Goal: Task Accomplishment & Management: Manage account settings

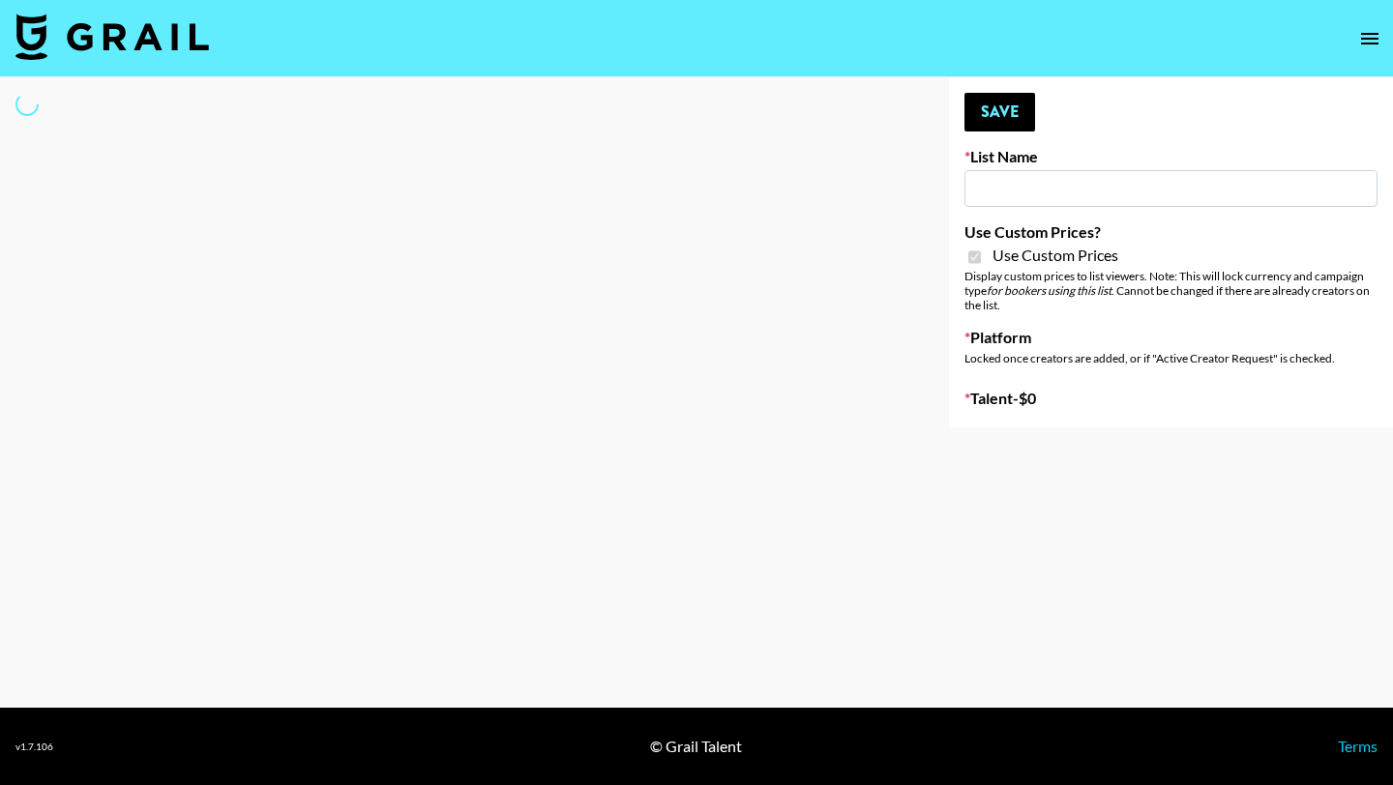
type input "HaruHaru Wonder 15/10"
checkbox input "true"
select select "Brand"
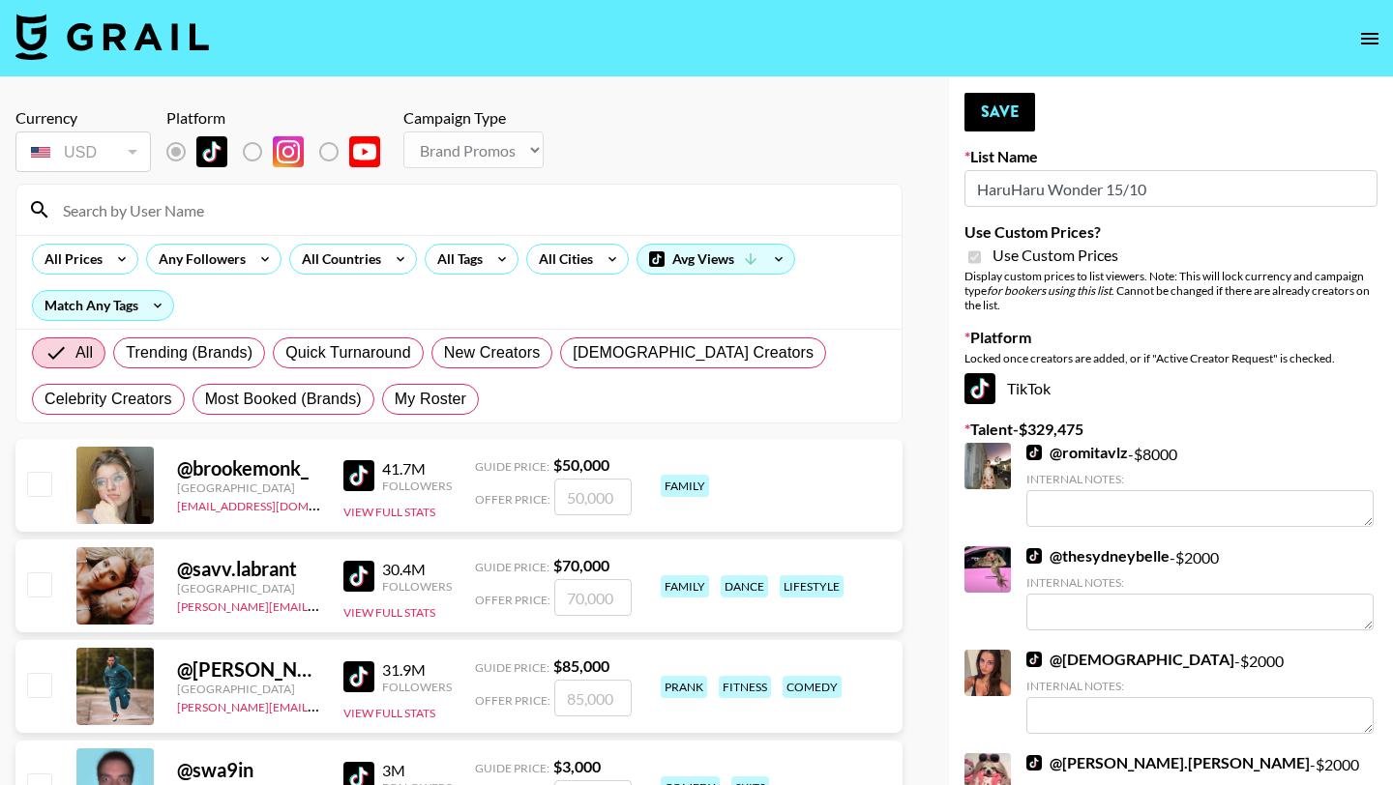
click at [213, 215] on input at bounding box center [470, 209] width 839 height 31
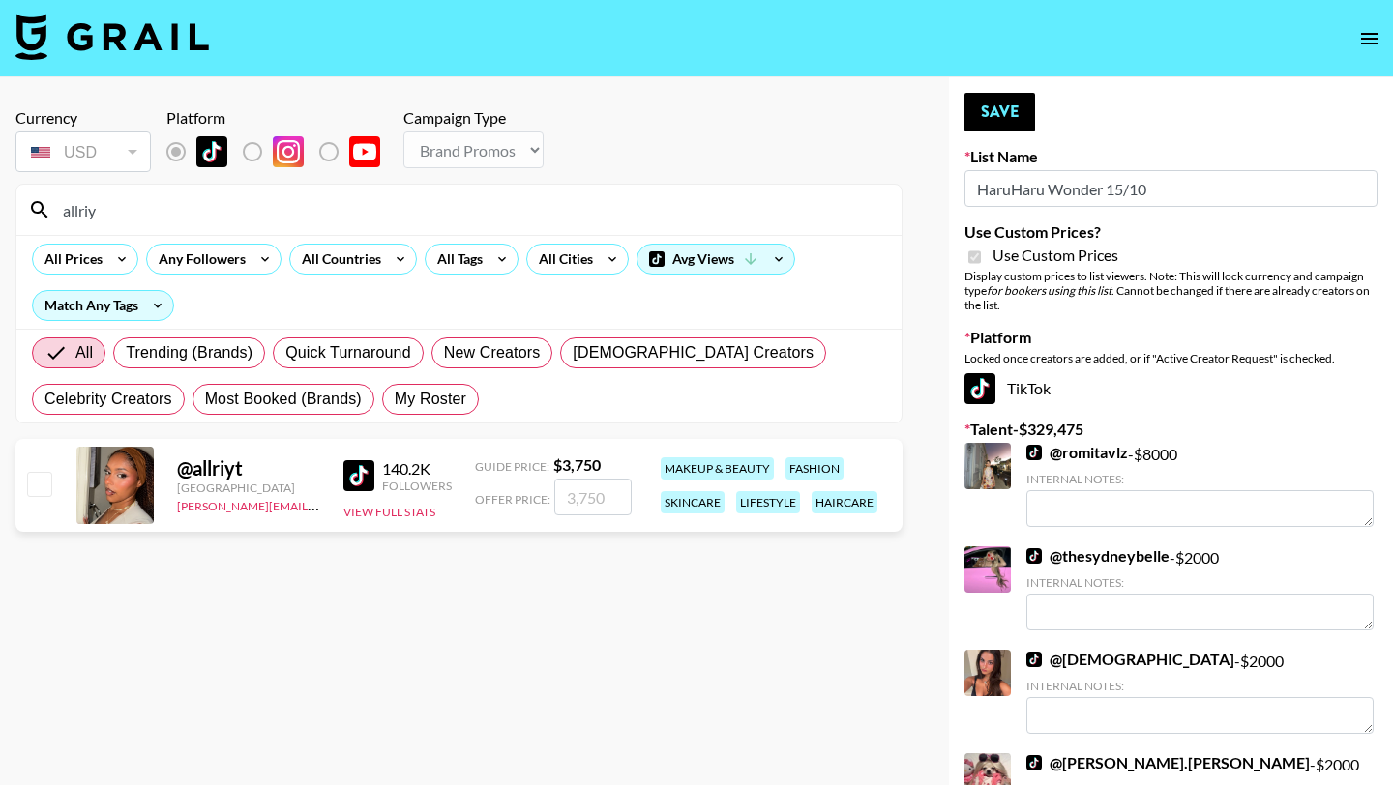
type input "allriy"
click at [36, 483] on input "checkbox" at bounding box center [38, 483] width 23 height 23
checkbox input "true"
type input "3750"
click at [1022, 109] on button "Save" at bounding box center [999, 112] width 71 height 39
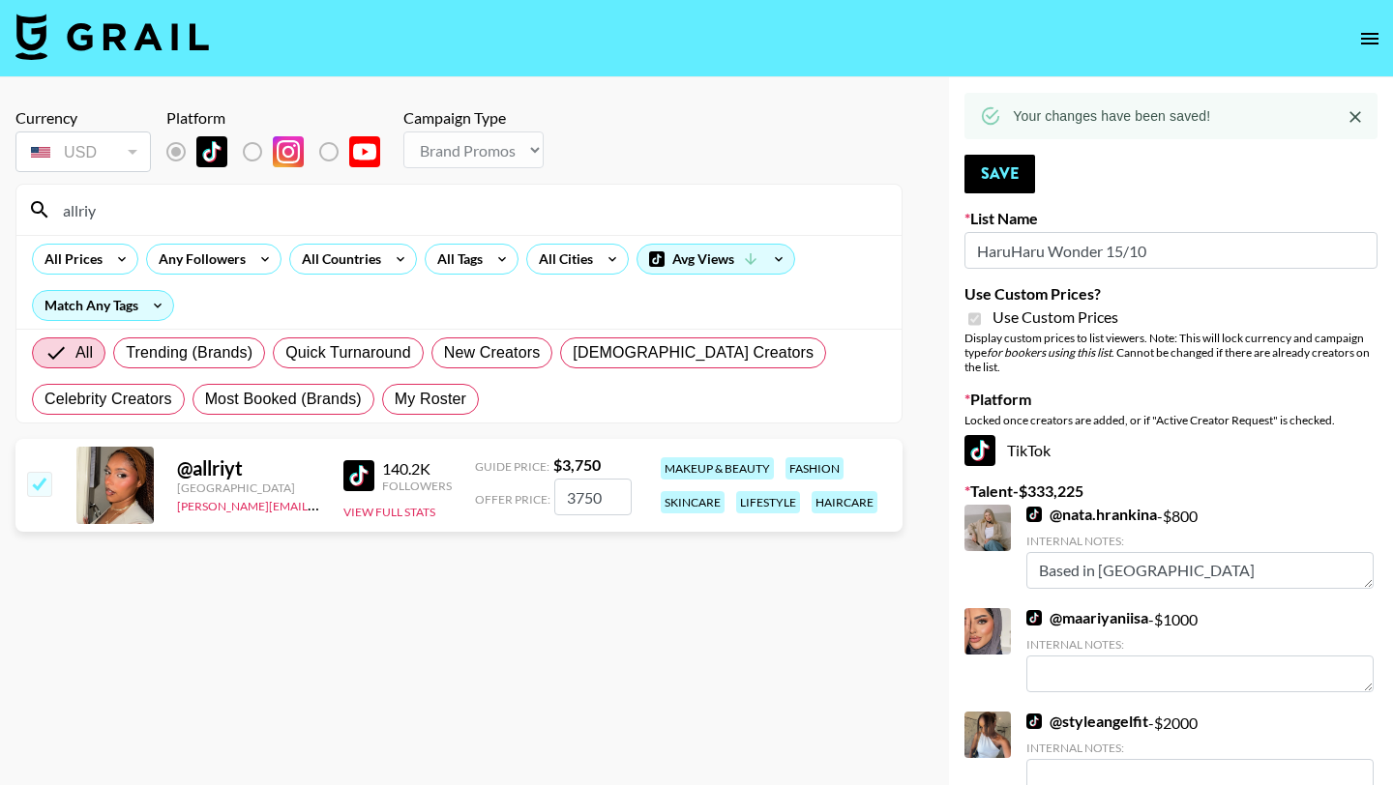
drag, startPoint x: 127, startPoint y: 196, endPoint x: 0, endPoint y: 201, distance: 126.8
drag, startPoint x: 153, startPoint y: 194, endPoint x: 179, endPoint y: 216, distance: 33.7
click at [179, 216] on input "allriy" at bounding box center [470, 209] width 839 height 31
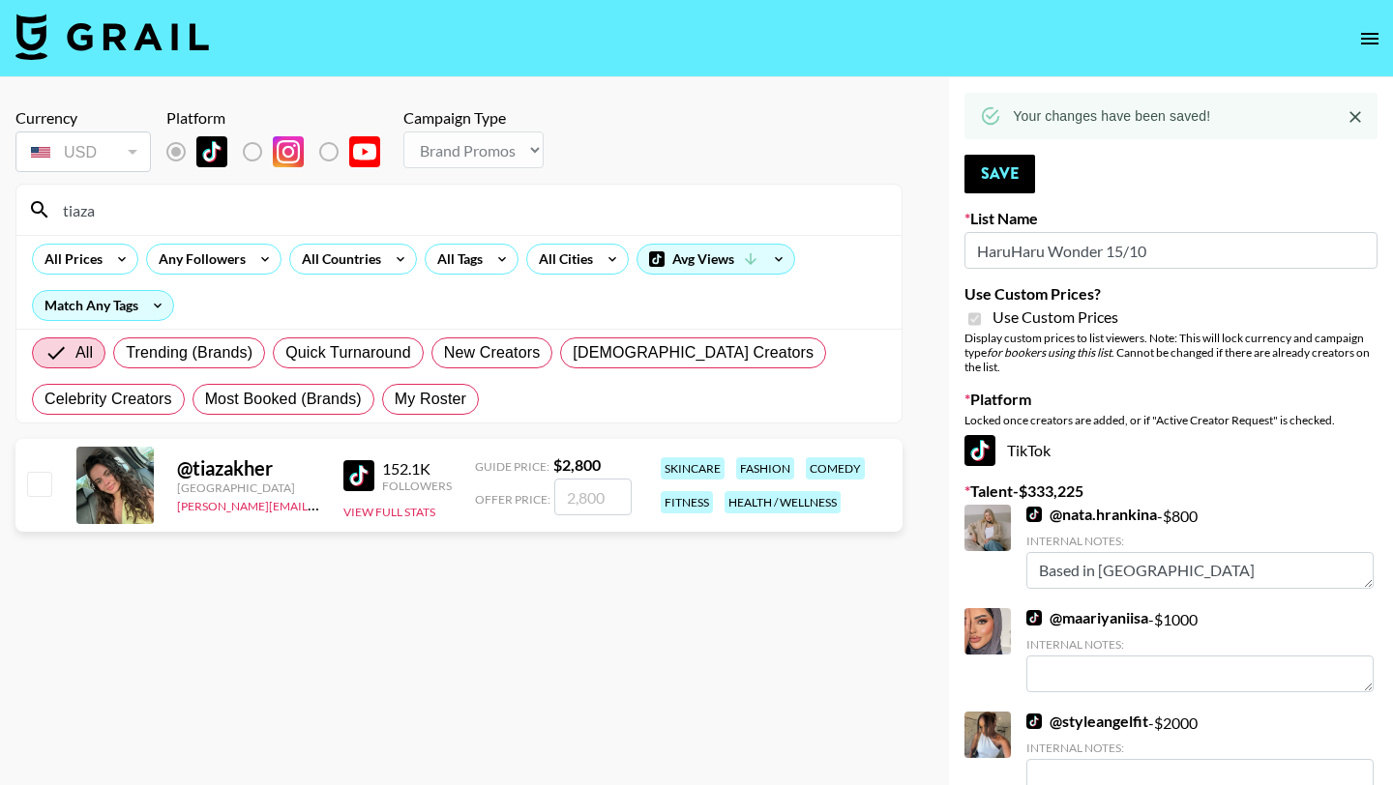
type input "tiaza"
click at [35, 493] on input "checkbox" at bounding box center [38, 483] width 23 height 23
checkbox input "true"
type input "2800"
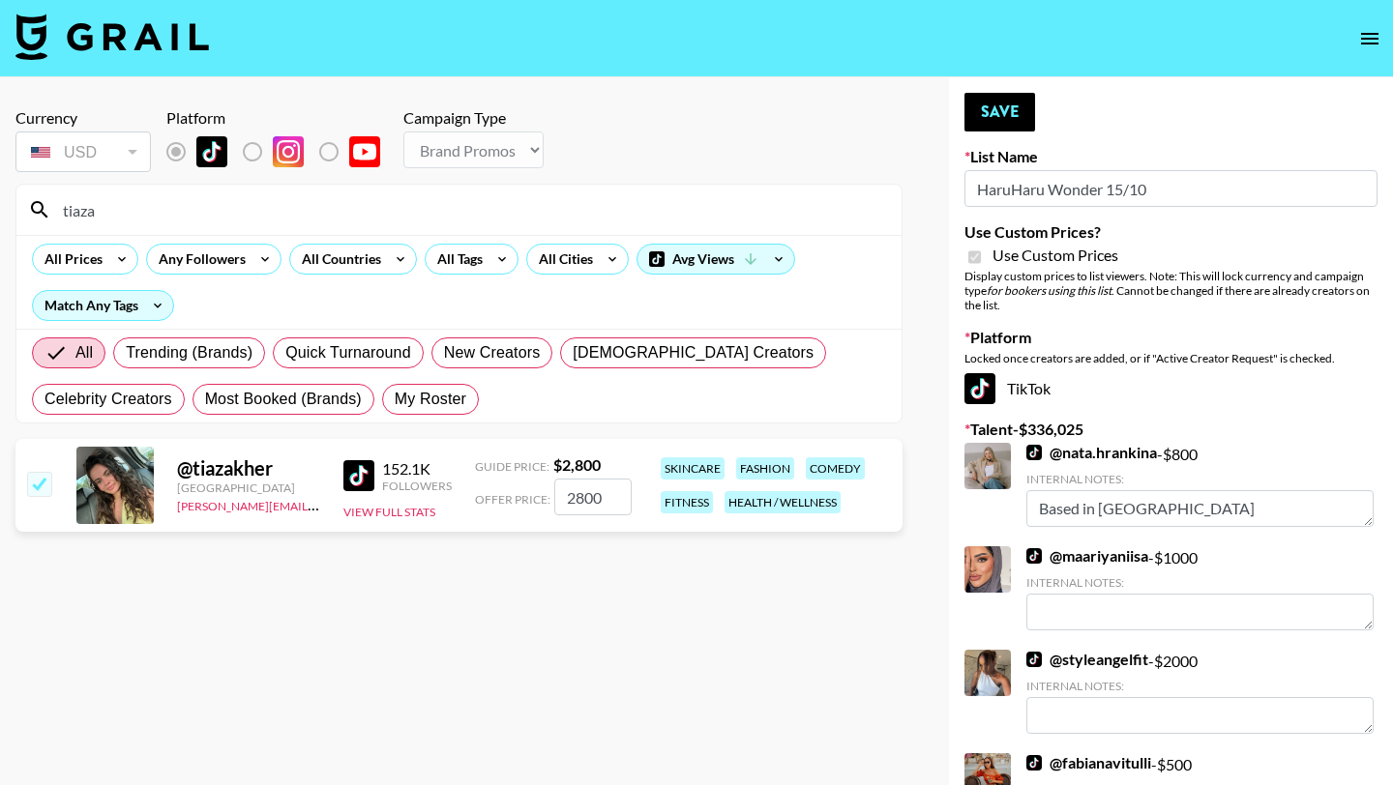
click at [997, 109] on button "Save" at bounding box center [999, 112] width 71 height 39
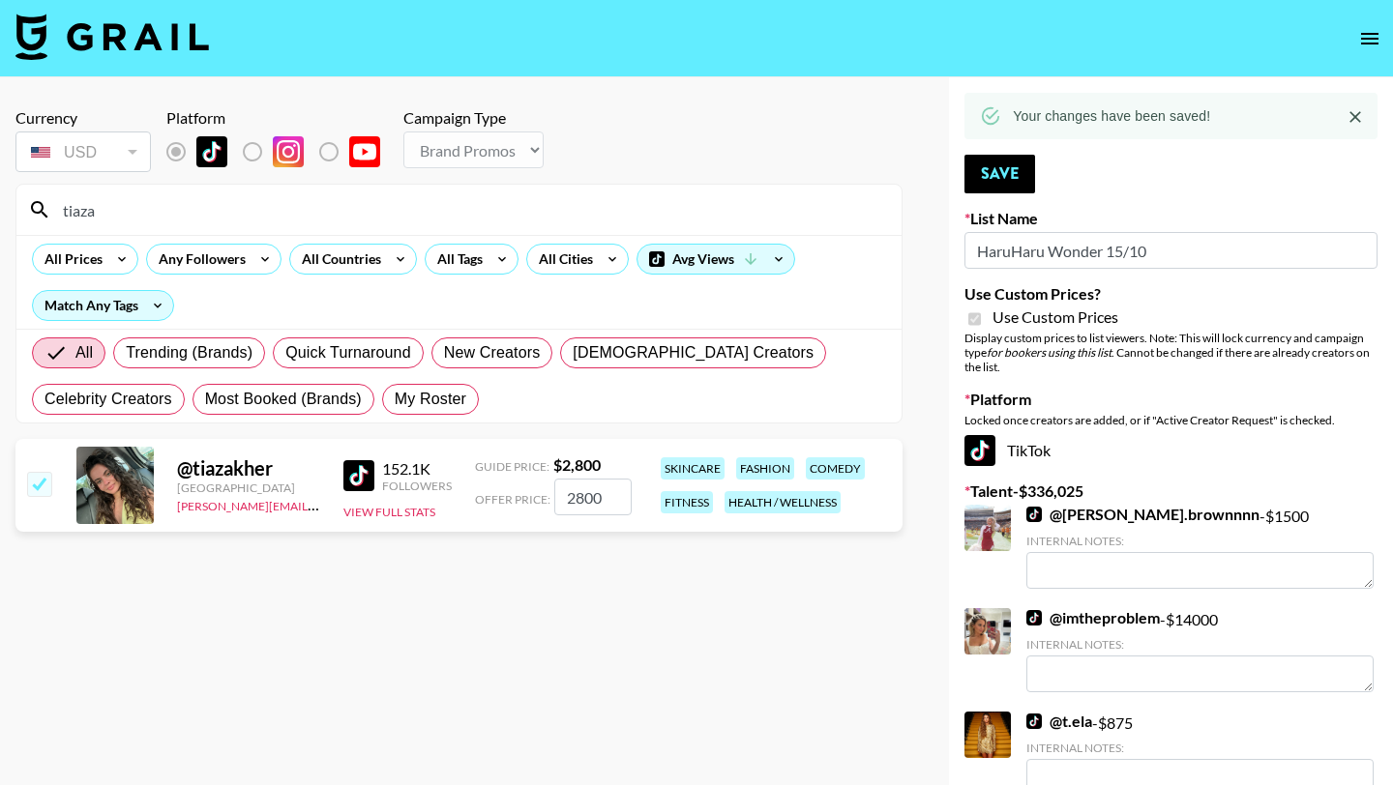
drag, startPoint x: 125, startPoint y: 212, endPoint x: 42, endPoint y: 211, distance: 83.2
click at [42, 211] on div "tiaza" at bounding box center [458, 210] width 885 height 50
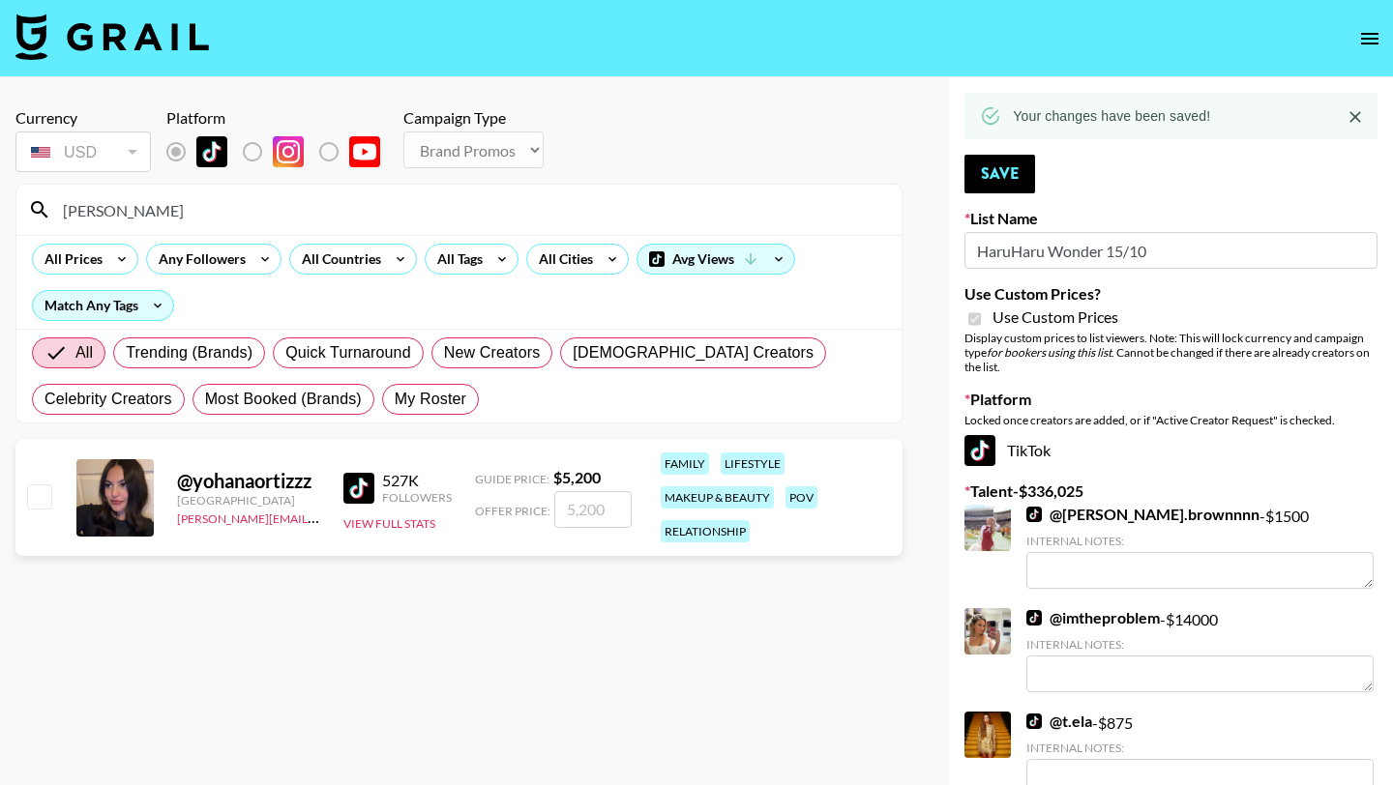
type input "[PERSON_NAME]"
click at [32, 494] on input "checkbox" at bounding box center [38, 496] width 23 height 23
checkbox input "true"
type input "5200"
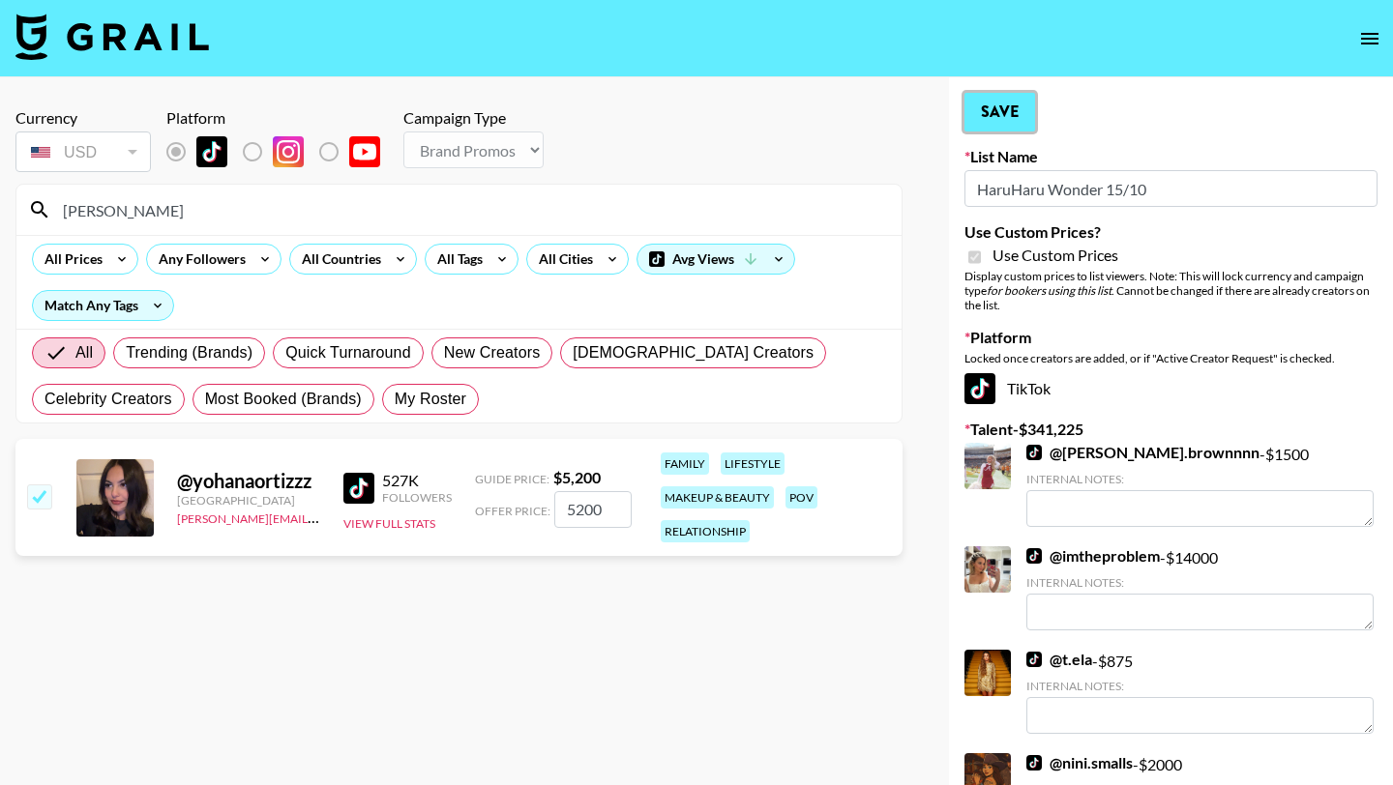
click at [989, 124] on button "Save" at bounding box center [999, 112] width 71 height 39
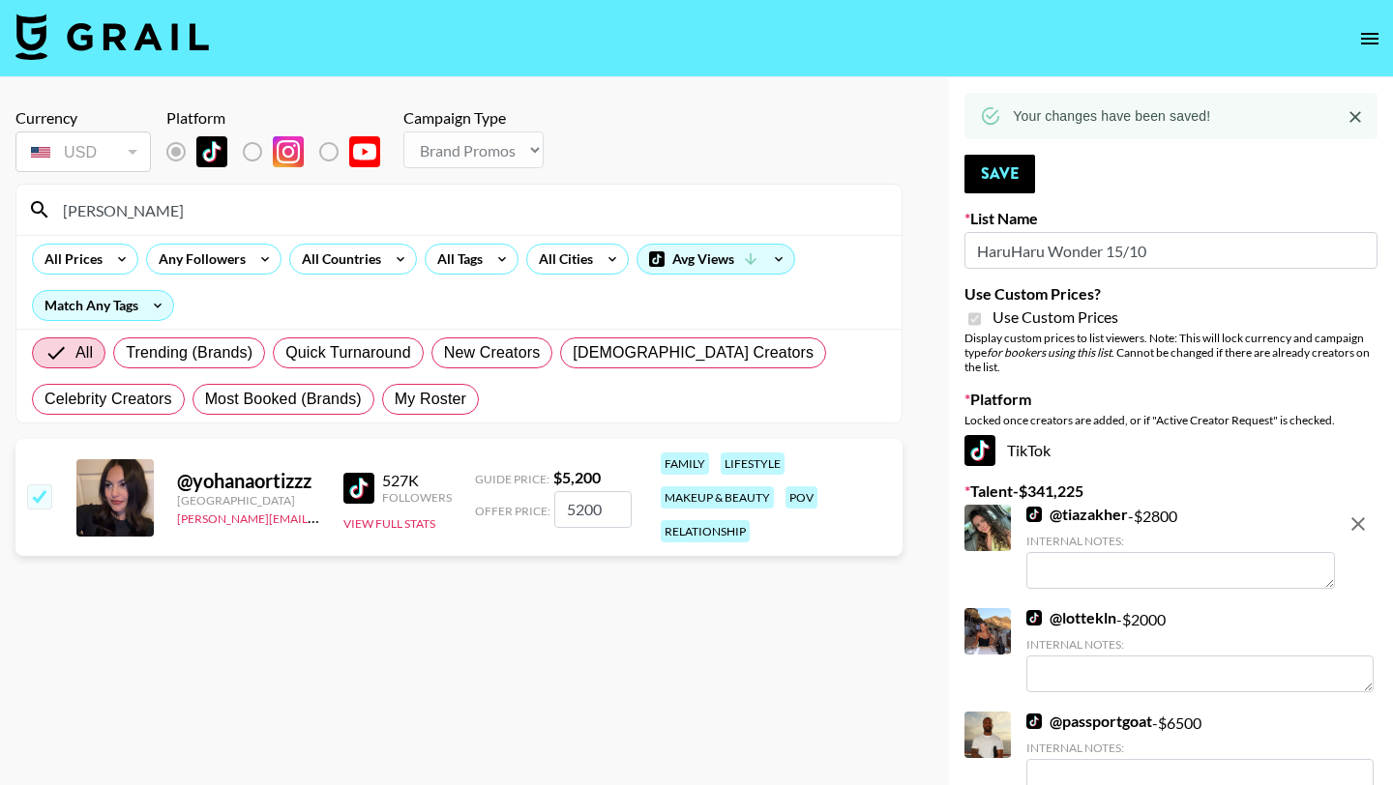
drag, startPoint x: 213, startPoint y: 215, endPoint x: 42, endPoint y: 205, distance: 171.5
click at [42, 205] on div "[PERSON_NAME]" at bounding box center [458, 210] width 885 height 50
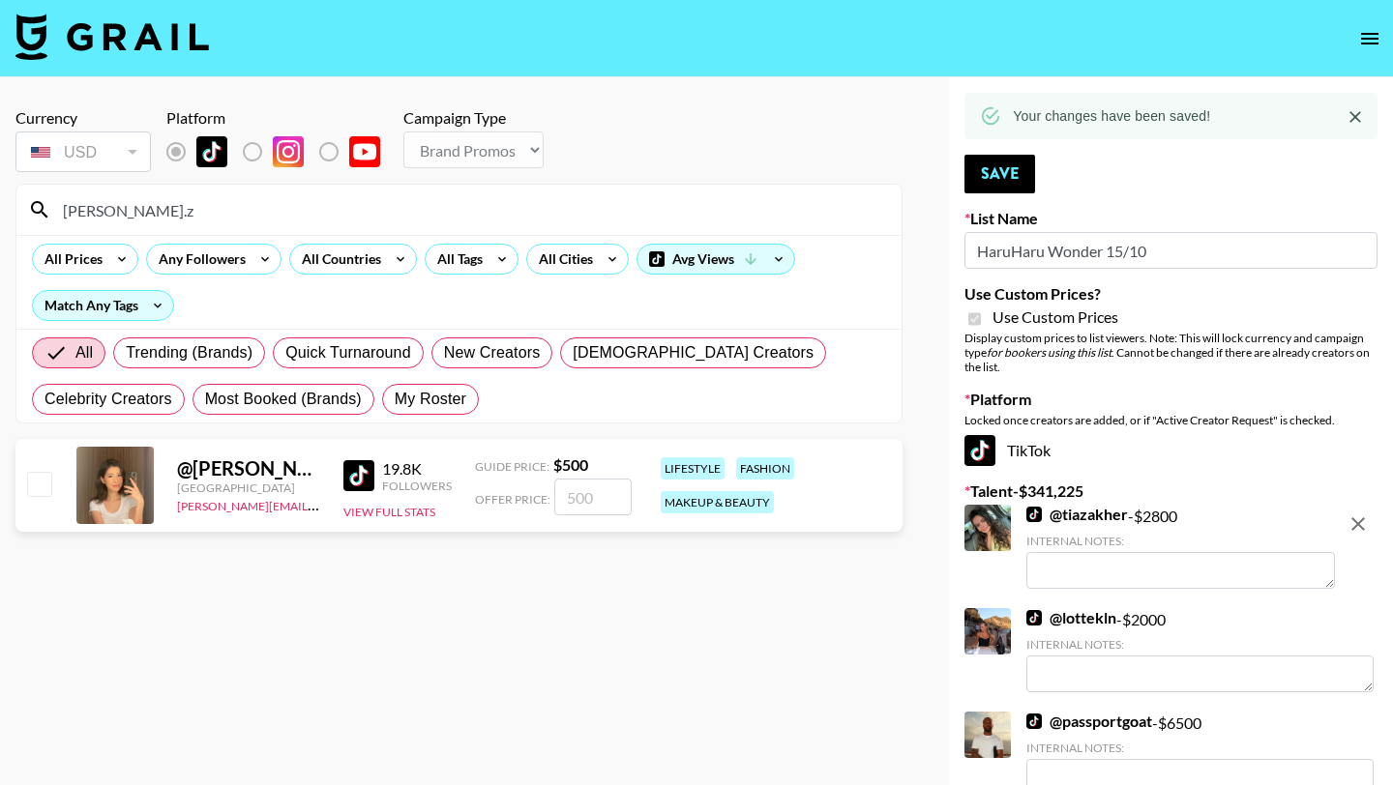
type input "[PERSON_NAME].z"
click at [46, 484] on input "checkbox" at bounding box center [38, 483] width 23 height 23
checkbox input "true"
type input "500"
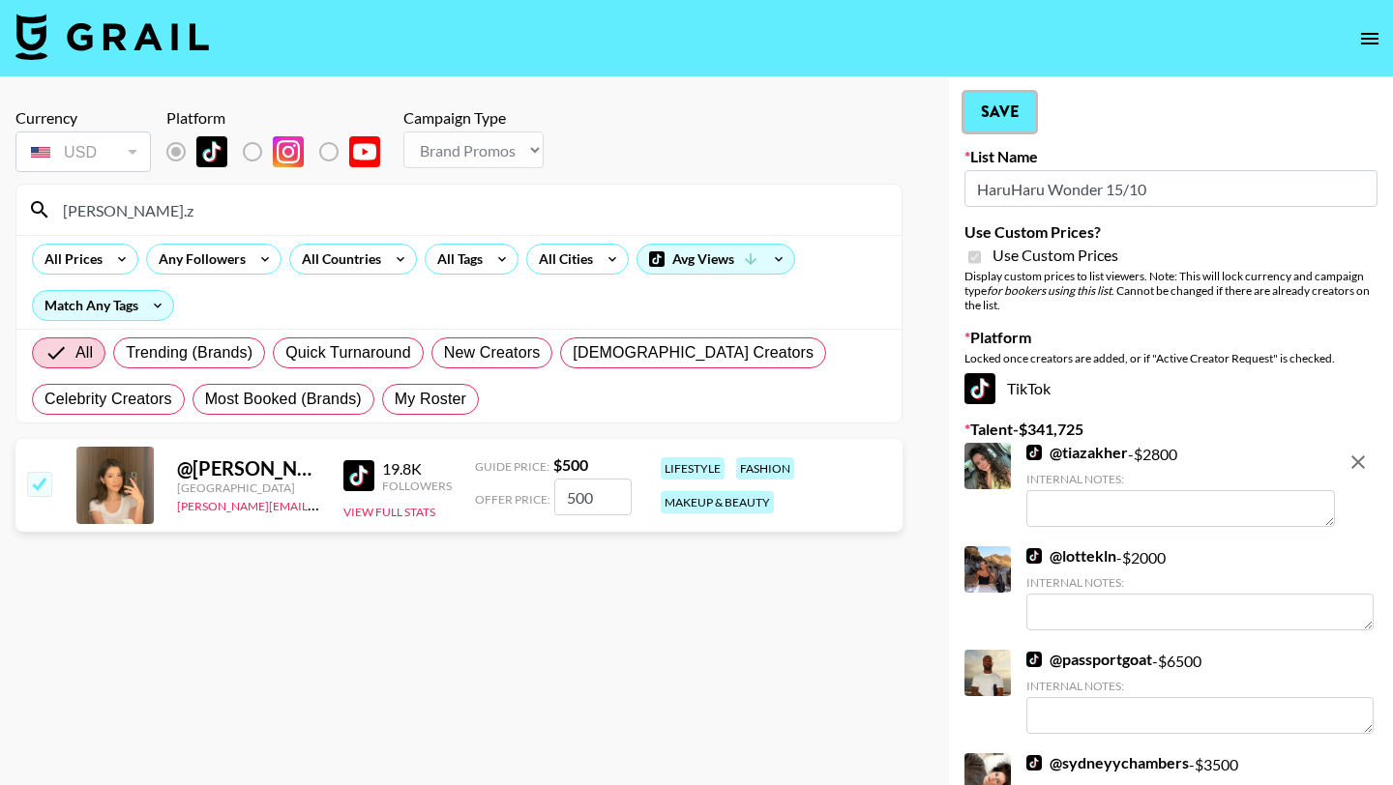
click at [1004, 127] on button "Save" at bounding box center [999, 112] width 71 height 39
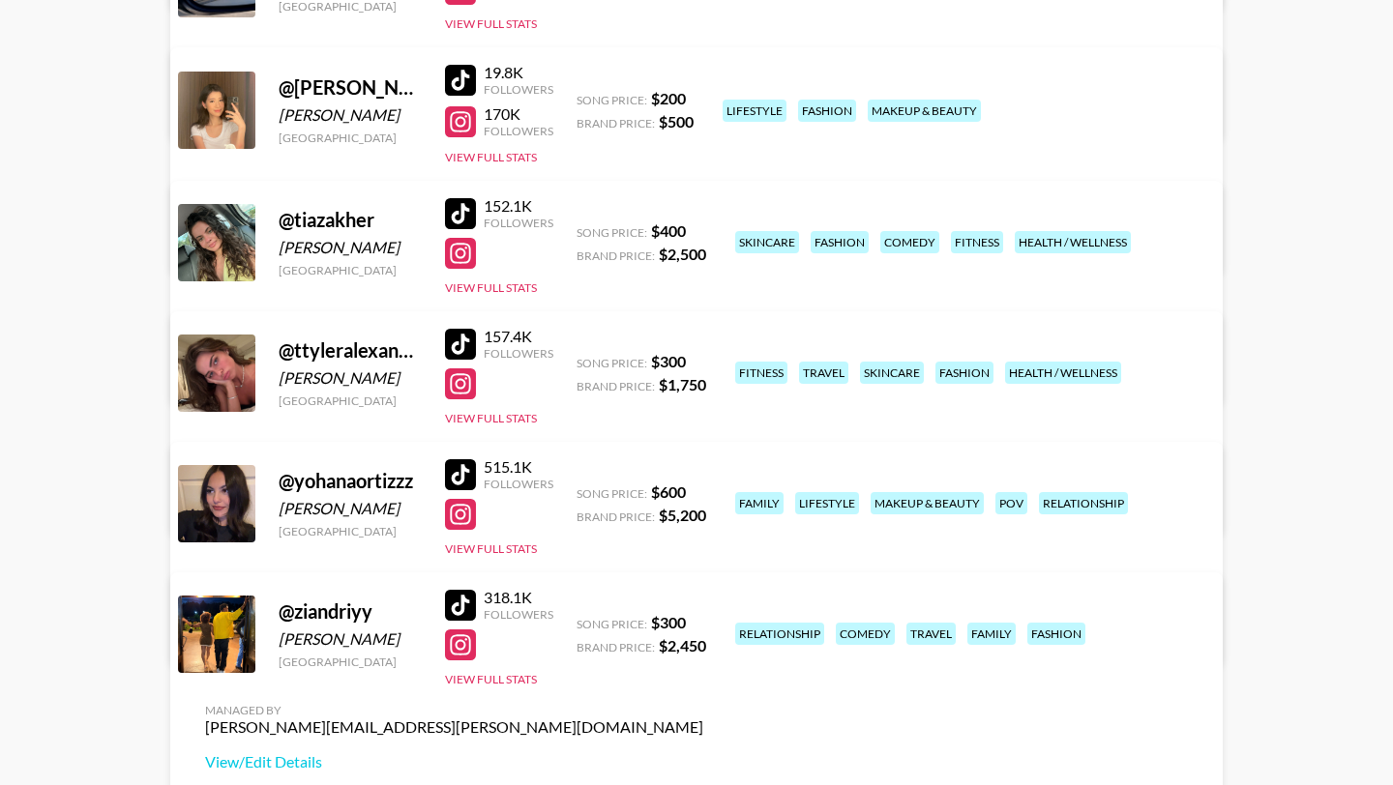
scroll to position [25, 0]
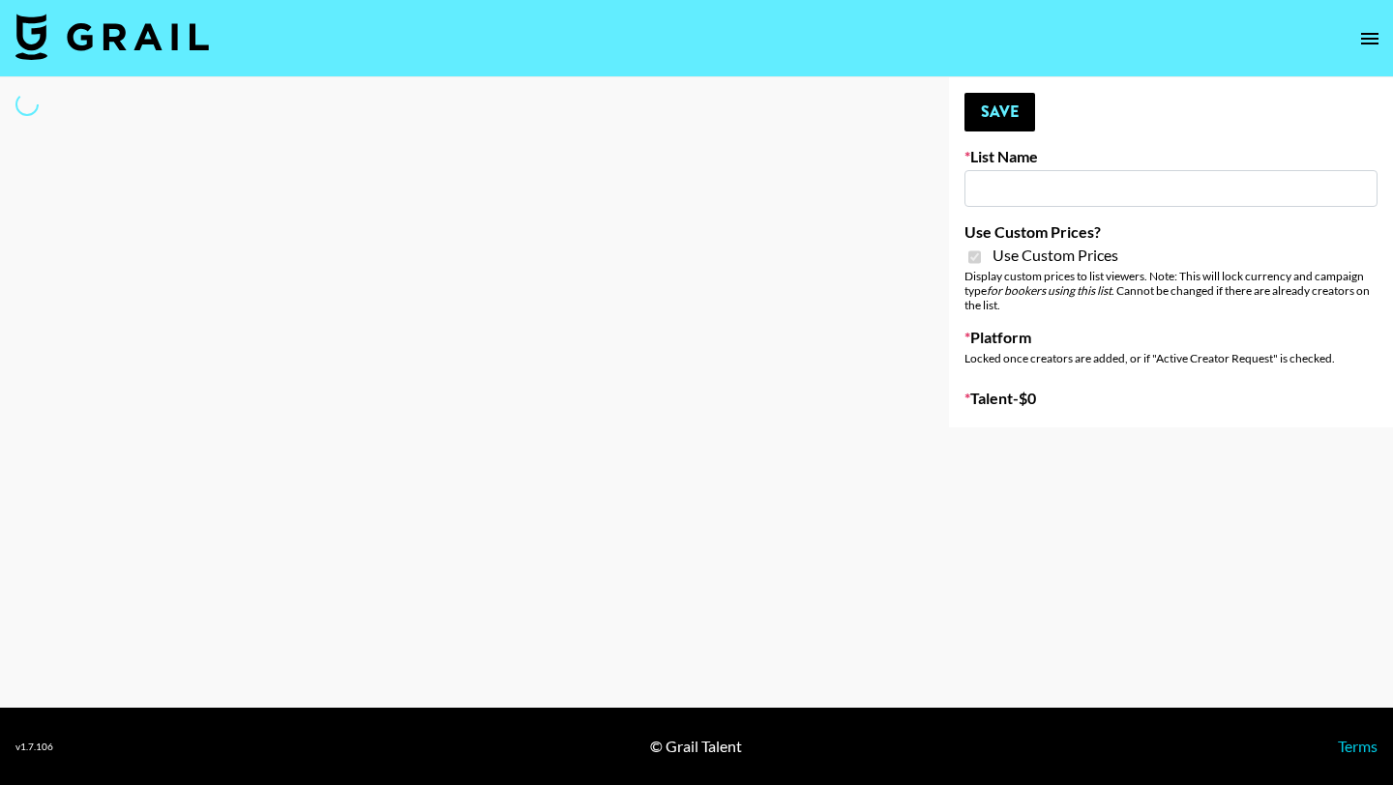
type input "Walmart Fashion"
checkbox input "true"
select select "Brand"
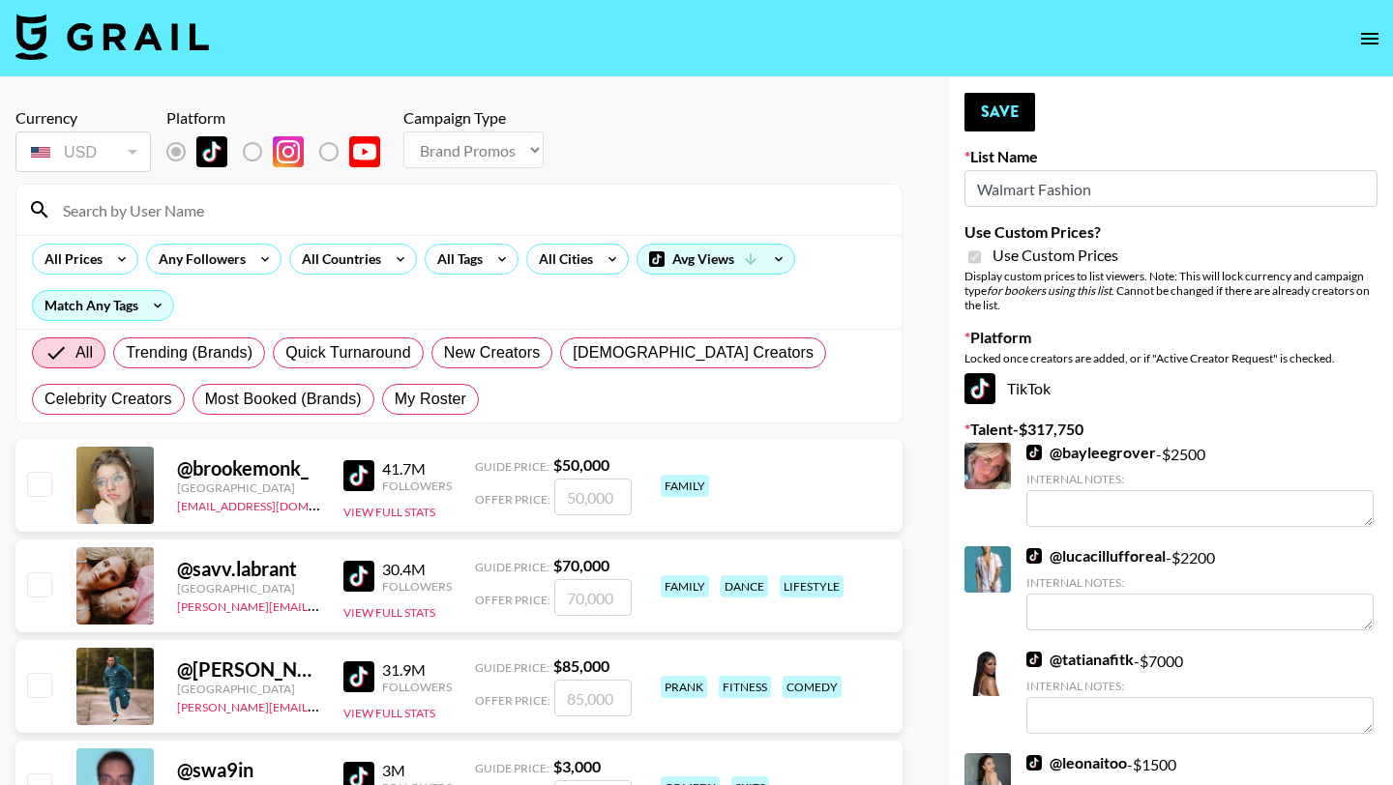
click at [175, 201] on input at bounding box center [470, 209] width 839 height 31
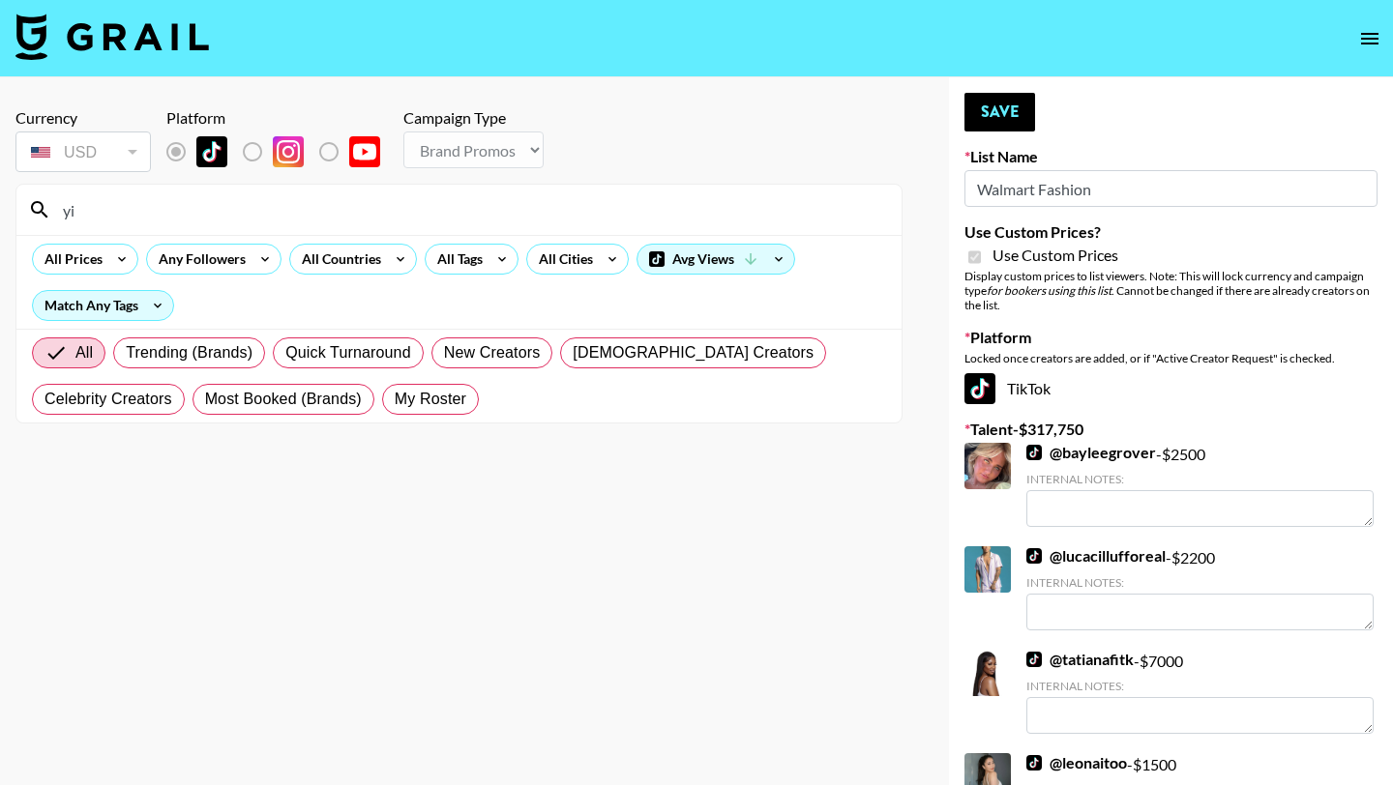
type input "y"
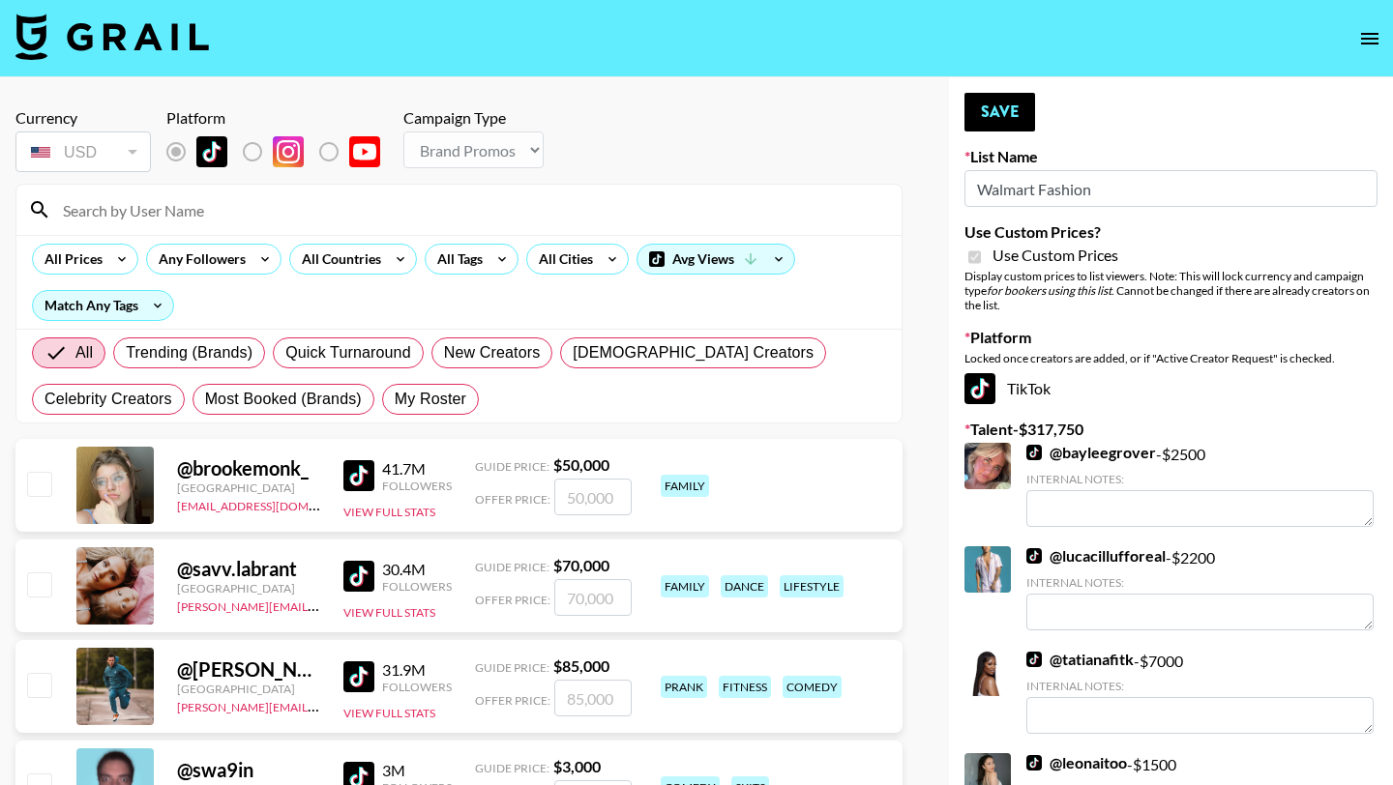
type input "o"
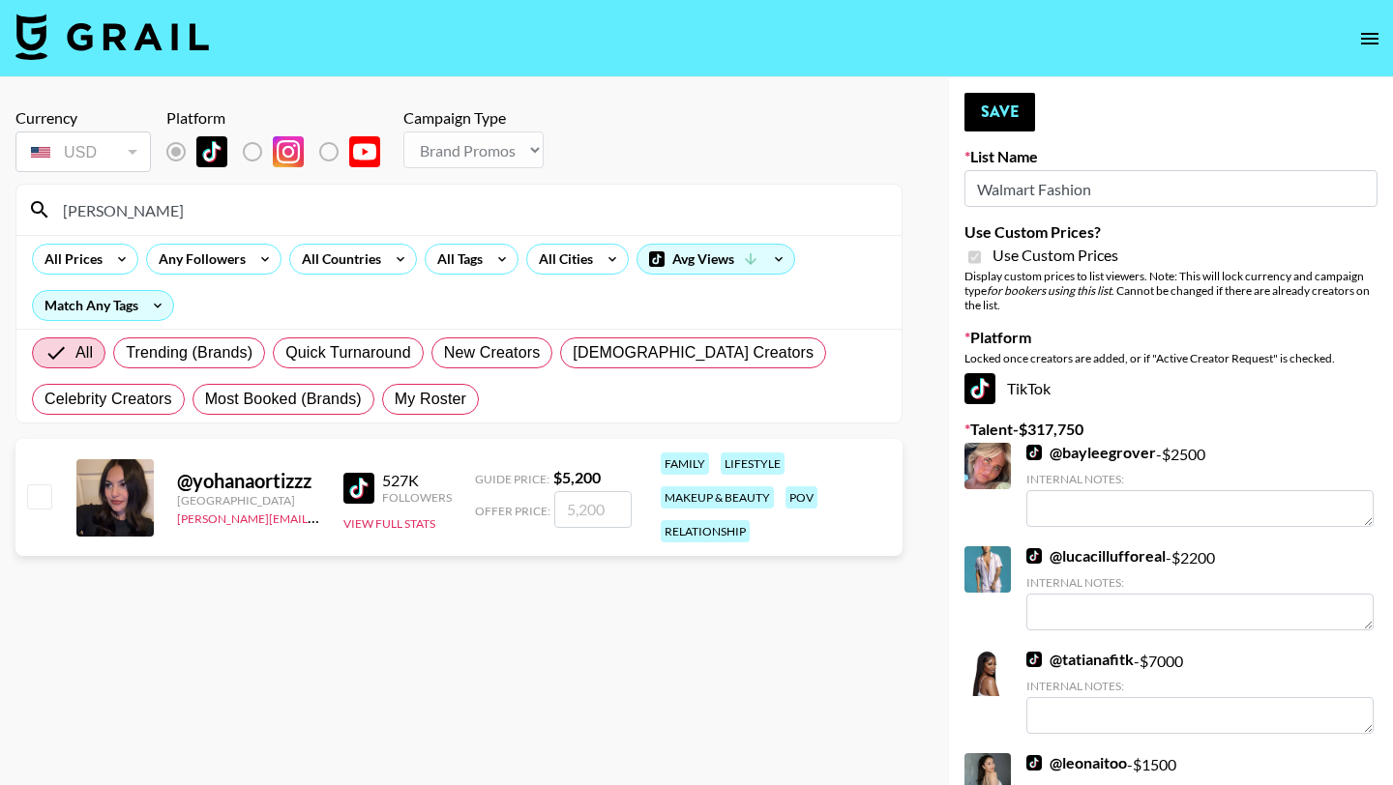
type input "[PERSON_NAME]"
click at [32, 501] on input "checkbox" at bounding box center [38, 496] width 23 height 23
checkbox input "true"
type input "5200"
click at [1008, 106] on button "Save" at bounding box center [999, 112] width 71 height 39
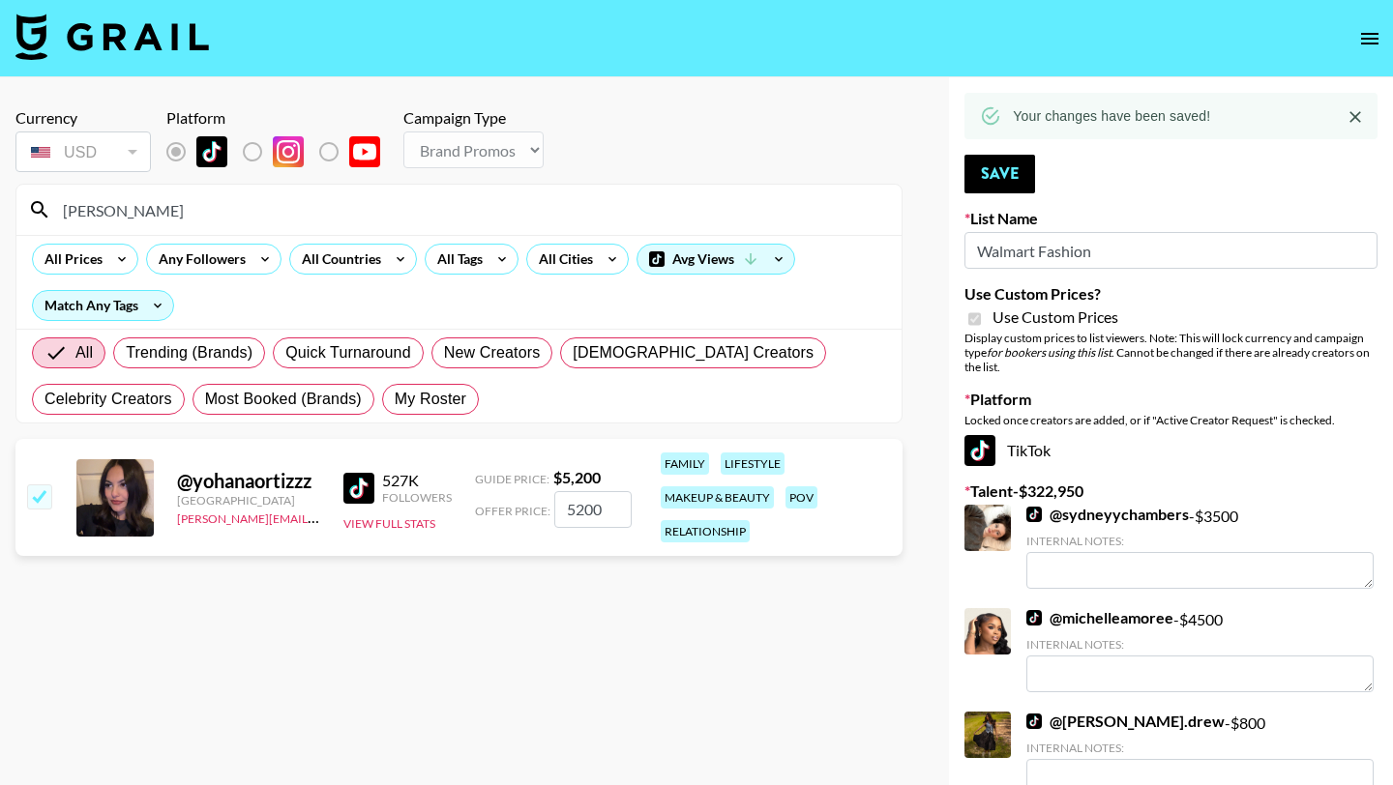
drag, startPoint x: 148, startPoint y: 214, endPoint x: 56, endPoint y: 213, distance: 91.9
click at [56, 213] on input "[PERSON_NAME]" at bounding box center [470, 209] width 839 height 31
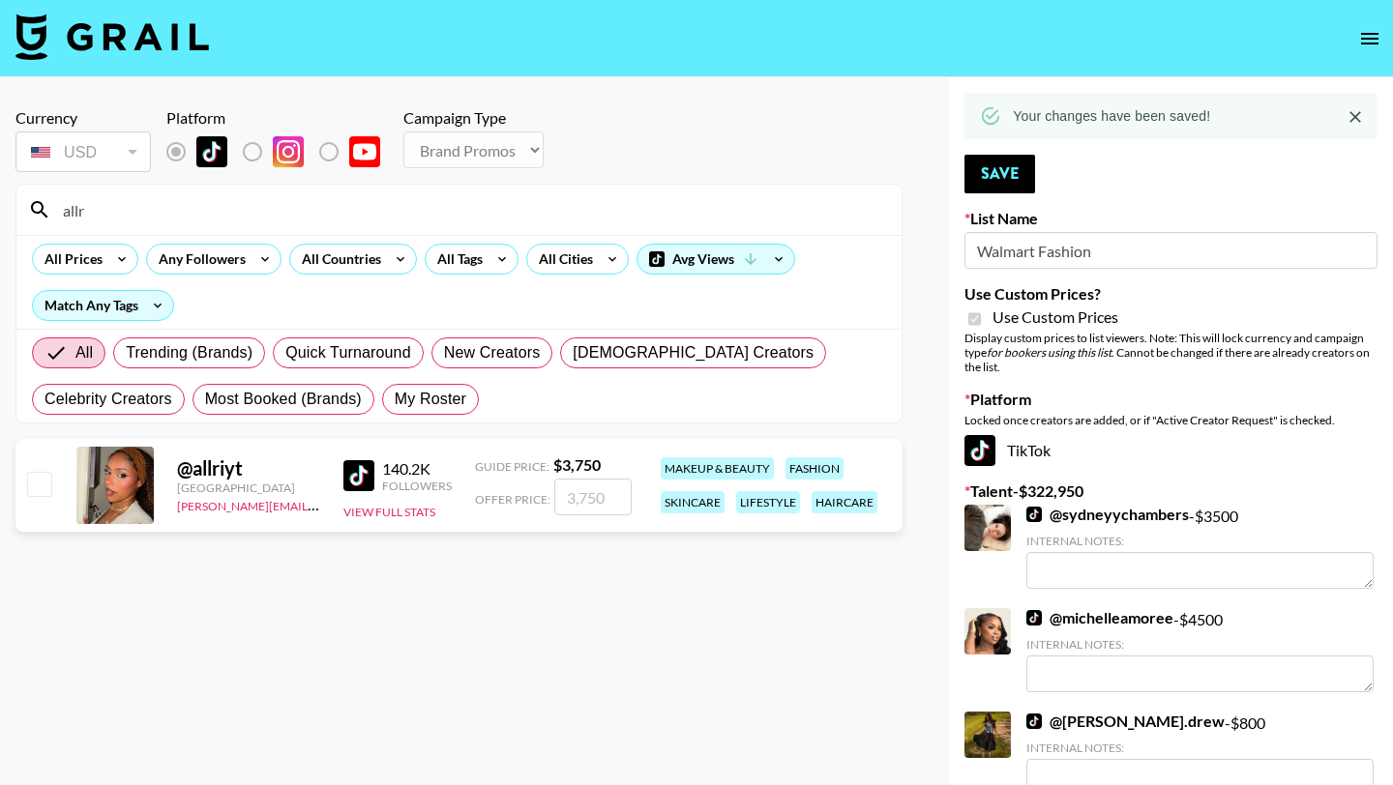
type input "allr"
click at [40, 485] on input "checkbox" at bounding box center [38, 483] width 23 height 23
checkbox input "true"
type input "3750"
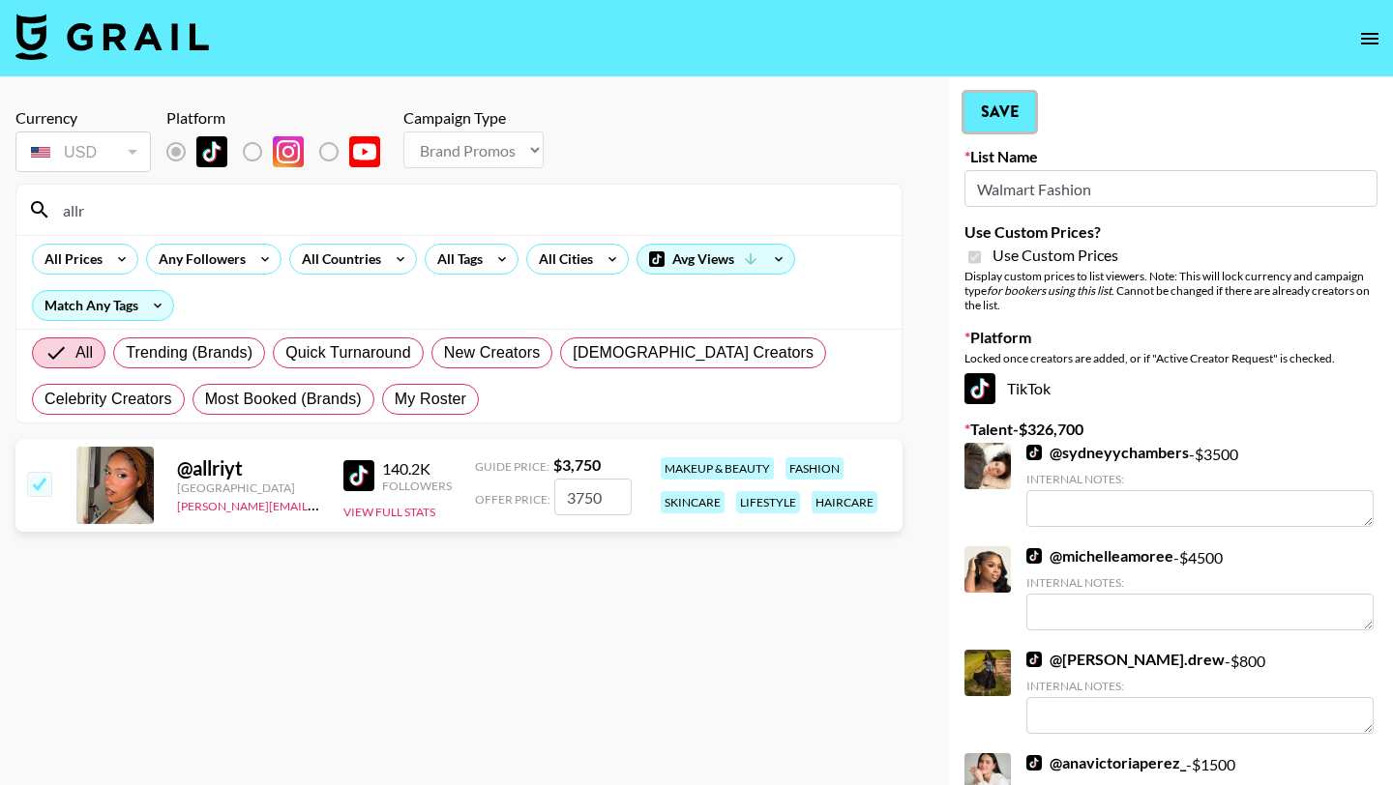
click at [1002, 102] on button "Save" at bounding box center [999, 112] width 71 height 39
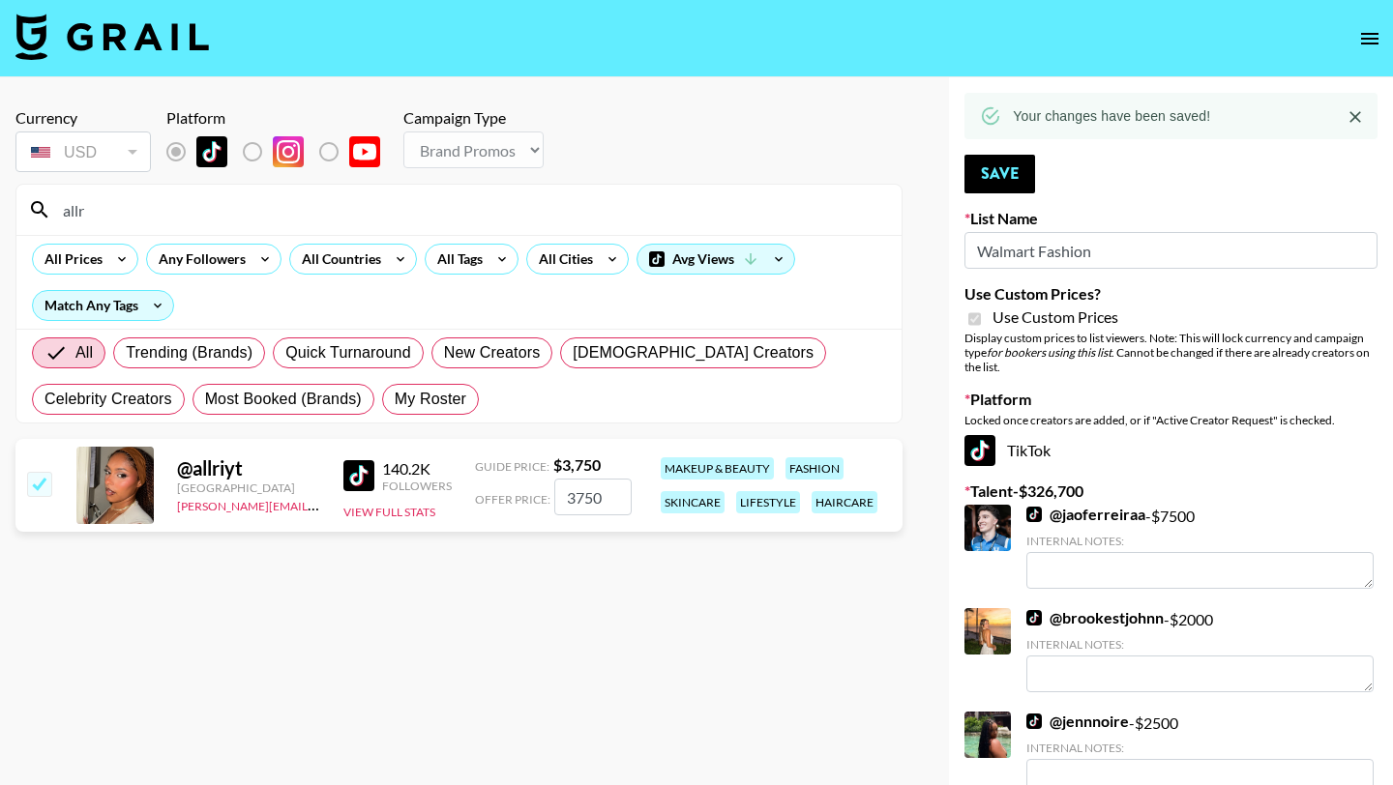
drag, startPoint x: 106, startPoint y: 216, endPoint x: 42, endPoint y: 216, distance: 64.8
click at [42, 216] on div "allr" at bounding box center [458, 210] width 885 height 50
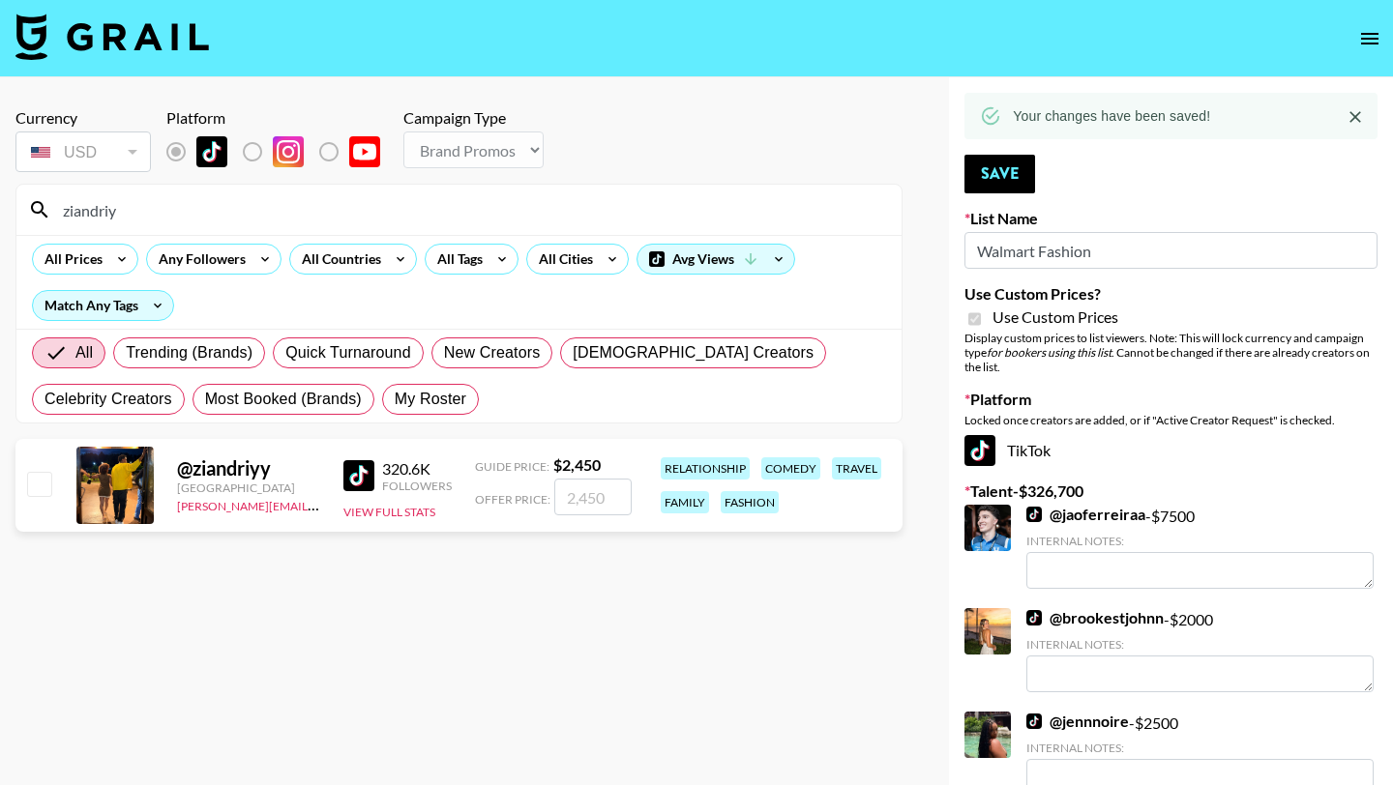
type input "ziandriy"
click at [43, 481] on input "checkbox" at bounding box center [38, 483] width 23 height 23
checkbox input "true"
type input "2450"
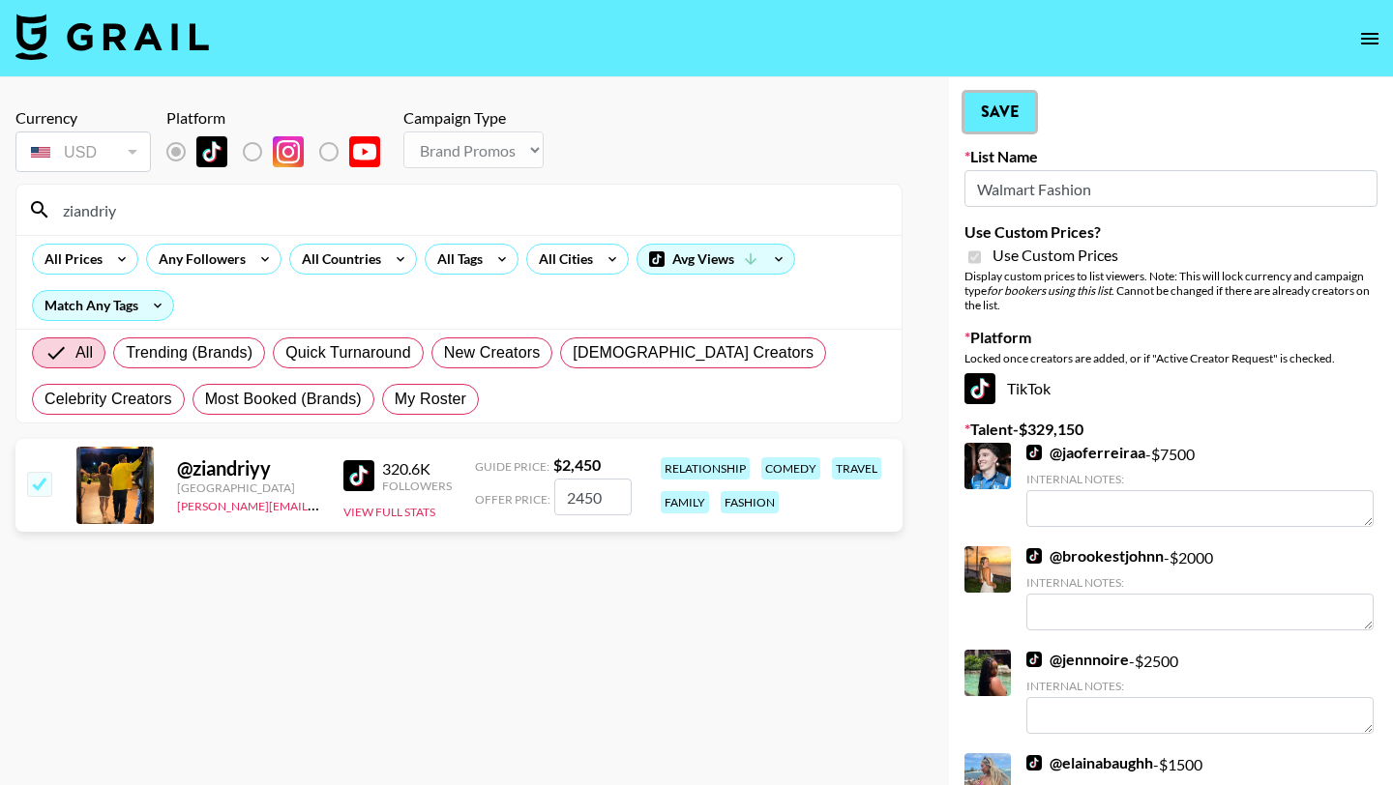
click at [1030, 103] on button "Save" at bounding box center [999, 112] width 71 height 39
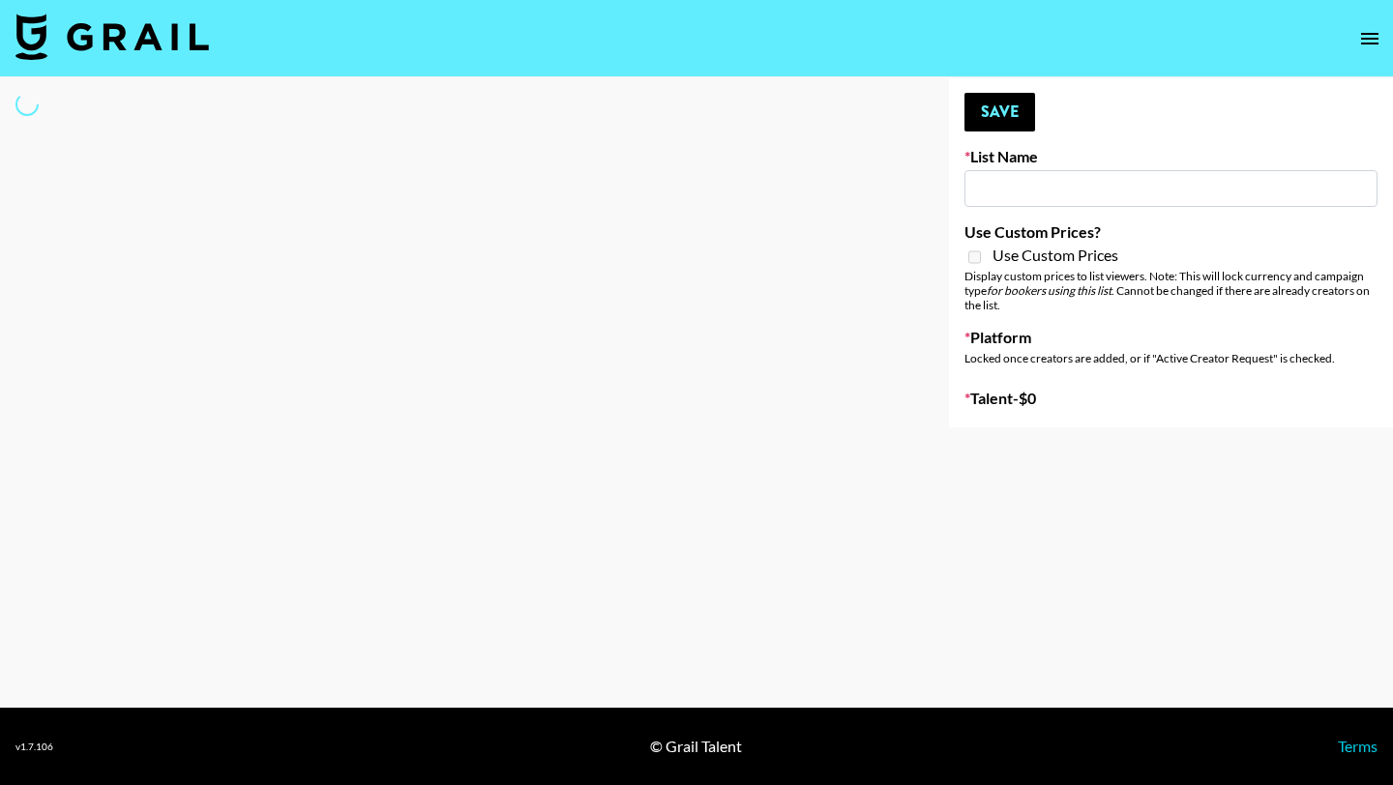
type input "Young T & Bugsy List"
select select "Song"
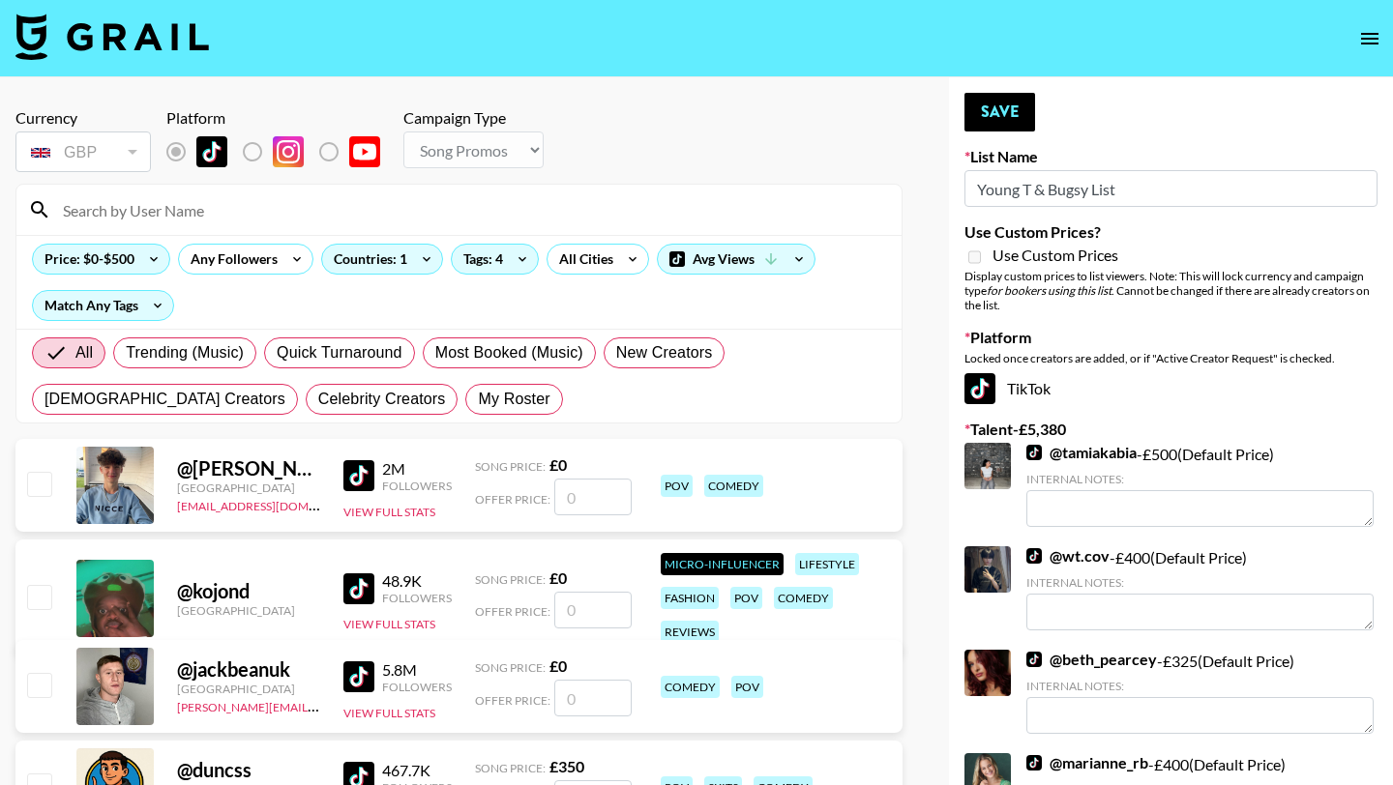
click at [183, 211] on input at bounding box center [470, 209] width 839 height 31
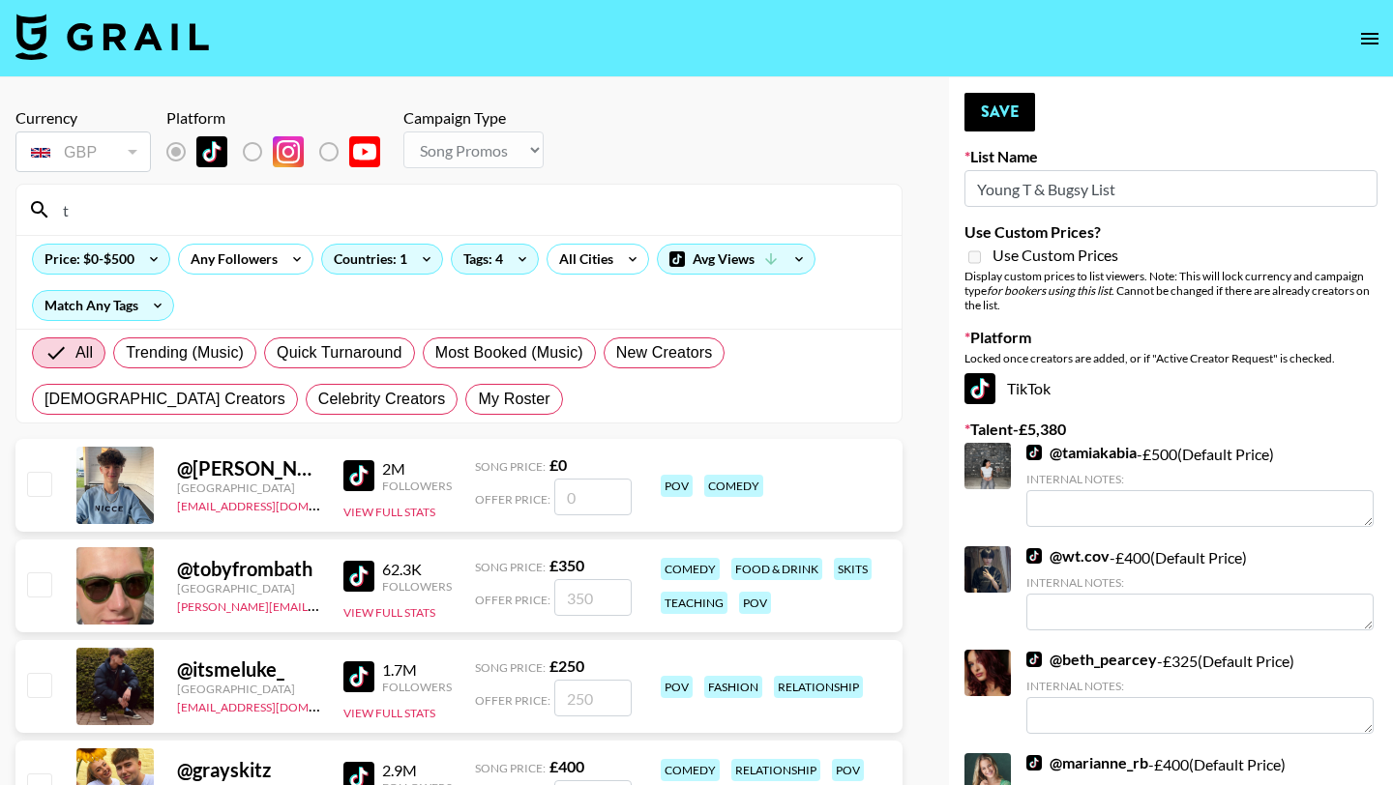
type input "t"
